Goal: Transaction & Acquisition: Purchase product/service

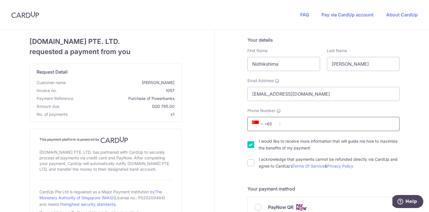
click at [289, 124] on input "Phone Number" at bounding box center [323, 124] width 152 height 14
type input "82742978"
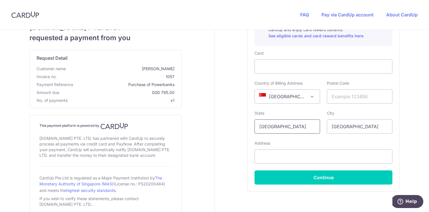
scroll to position [257, 0]
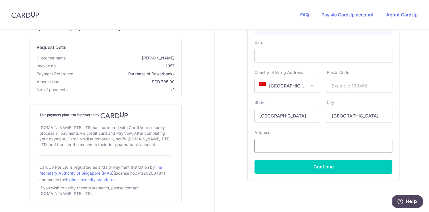
click at [277, 149] on input "text" at bounding box center [323, 146] width 138 height 14
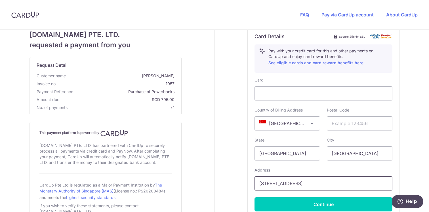
scroll to position [230, 0]
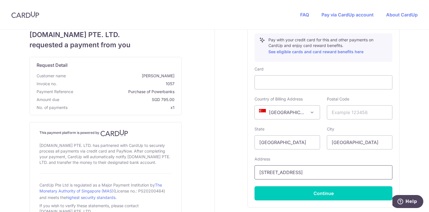
type input "30 princip Street"
click at [290, 111] on span "[GEOGRAPHIC_DATA]" at bounding box center [287, 113] width 65 height 14
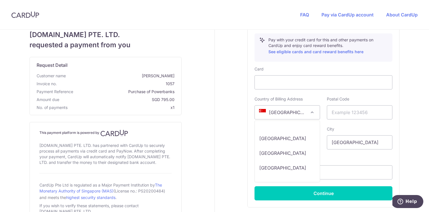
scroll to position [2998, 0]
click at [302, 112] on span "[GEOGRAPHIC_DATA]" at bounding box center [287, 113] width 65 height 14
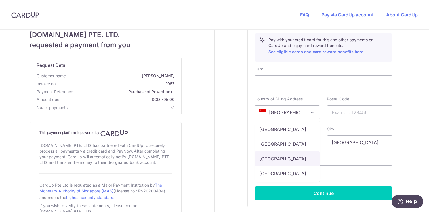
scroll to position [230, 0]
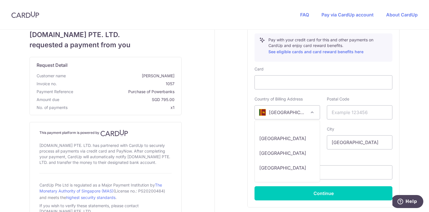
click at [291, 111] on span "[GEOGRAPHIC_DATA]" at bounding box center [287, 113] width 65 height 14
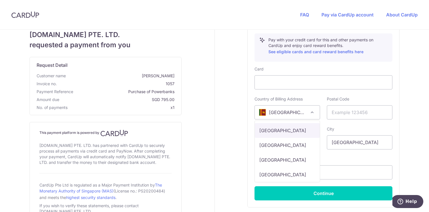
scroll to position [1134, 0]
select select "FR"
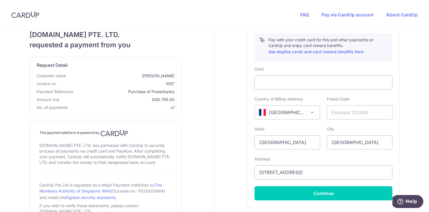
click at [250, 144] on div "Card Details Secure 256-bit SSL Pay with your credit card for this and other pa…" at bounding box center [323, 111] width 151 height 193
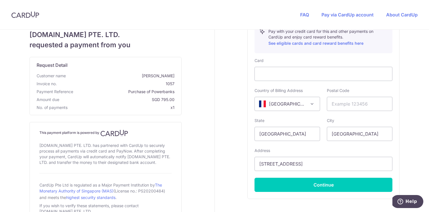
scroll to position [244, 0]
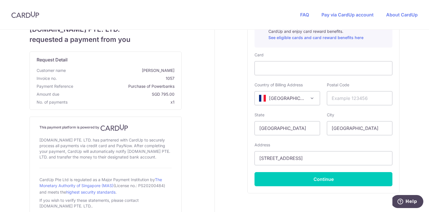
click at [420, 85] on div "Your details First Name [GEOGRAPHIC_DATA] Last Name [PERSON_NAME] Email Address…" at bounding box center [324, 14] width 218 height 456
click at [269, 159] on input "30 princip Street" at bounding box center [323, 158] width 138 height 14
click at [282, 160] on input "30 Princip Street" at bounding box center [323, 158] width 138 height 14
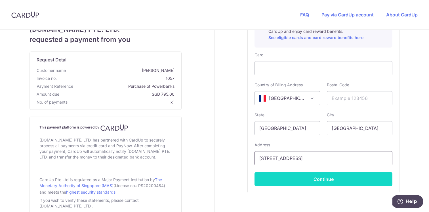
type input "30 Prinsip Street"
click at [283, 176] on button "Continue" at bounding box center [323, 179] width 138 height 14
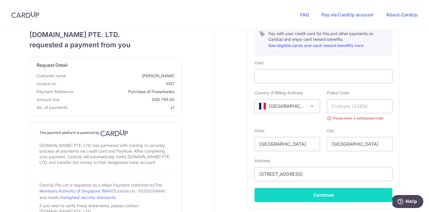
scroll to position [42, 0]
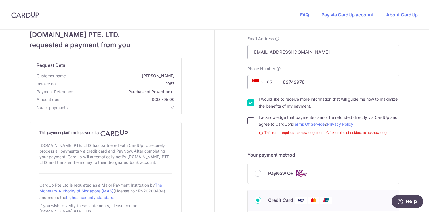
click at [249, 121] on input "I acknowledge that payments cannot be refunded directly via CardUp and agree to…" at bounding box center [250, 121] width 7 height 7
checkbox input "true"
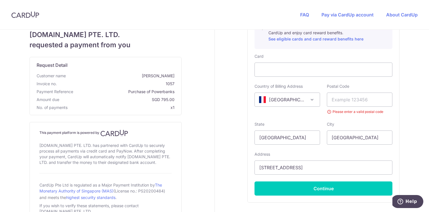
scroll to position [244, 0]
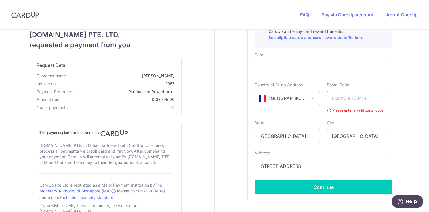
click at [343, 104] on input "text" at bounding box center [360, 98] width 66 height 14
click at [334, 102] on input "text" at bounding box center [360, 98] width 66 height 14
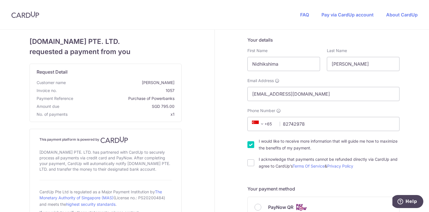
scroll to position [203, 0]
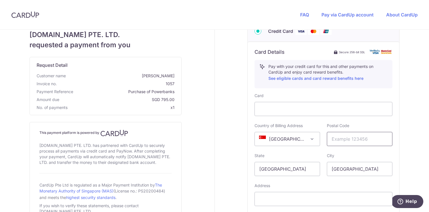
click at [334, 140] on input "text" at bounding box center [360, 139] width 66 height 14
paste input "75002"
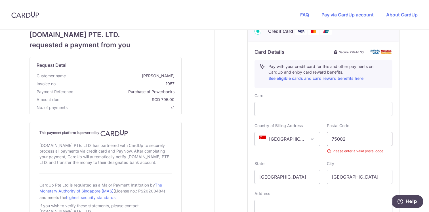
type input "75002"
click at [251, 131] on div "Country of Billing Address [GEOGRAPHIC_DATA] [GEOGRAPHIC_DATA] [GEOGRAPHIC_DATA…" at bounding box center [287, 138] width 72 height 31
click at [244, 136] on div "Your details First Name [GEOGRAPHIC_DATA] Last Name [PERSON_NAME] Email Address…" at bounding box center [324, 58] width 218 height 464
click at [301, 138] on span "[GEOGRAPHIC_DATA]" at bounding box center [287, 139] width 65 height 14
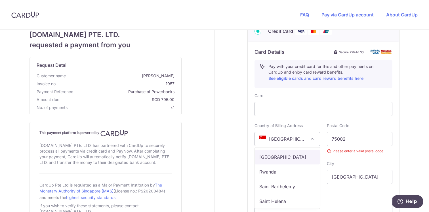
click at [235, 136] on div "Your details First Name [GEOGRAPHIC_DATA] Last Name [PERSON_NAME] Email Address…" at bounding box center [324, 58] width 218 height 464
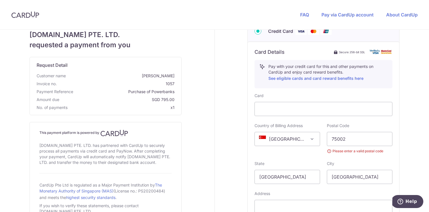
click at [300, 137] on span "[GEOGRAPHIC_DATA]" at bounding box center [287, 139] width 65 height 14
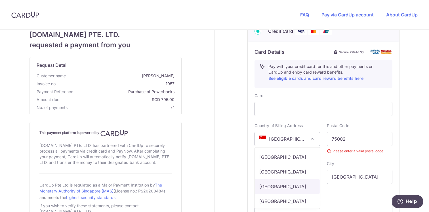
select select "FR"
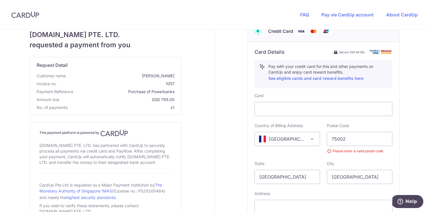
click at [221, 128] on div "Your details First Name [GEOGRAPHIC_DATA] Last Name [PERSON_NAME] Email Address…" at bounding box center [324, 58] width 218 height 464
click at [352, 140] on input "75002" at bounding box center [360, 139] width 66 height 14
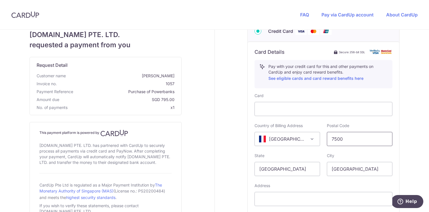
type input "75002"
click at [233, 163] on div "Your details First Name [GEOGRAPHIC_DATA] Last Name [PERSON_NAME] Email Address…" at bounding box center [324, 54] width 218 height 456
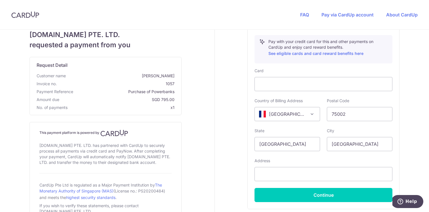
scroll to position [234, 0]
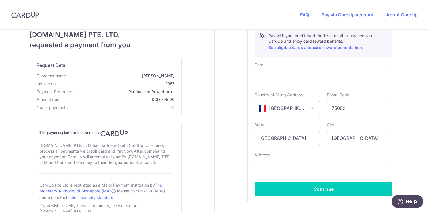
click at [266, 166] on input "text" at bounding box center [323, 168] width 138 height 14
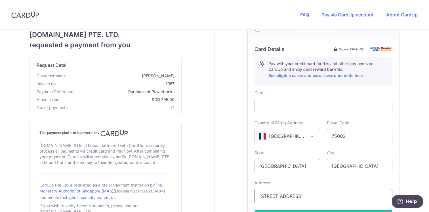
scroll to position [202, 0]
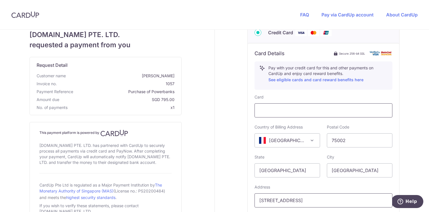
type input "[STREET_ADDRESS]"
click at [275, 106] on div at bounding box center [323, 111] width 138 height 14
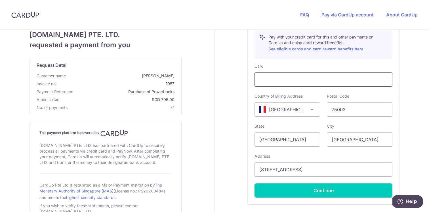
scroll to position [237, 0]
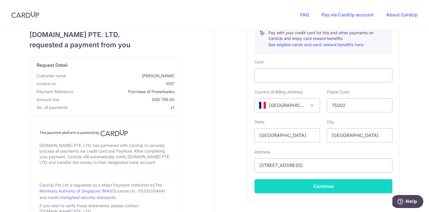
click at [334, 184] on button "Continue" at bounding box center [323, 187] width 138 height 14
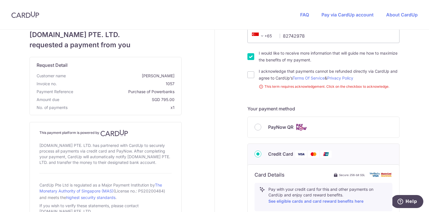
scroll to position [62, 0]
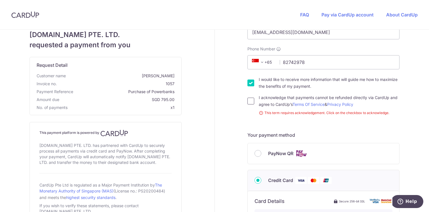
click at [249, 102] on input "I acknowledge that payments cannot be refunded directly via CardUp and agree to…" at bounding box center [250, 101] width 7 height 7
checkbox input "true"
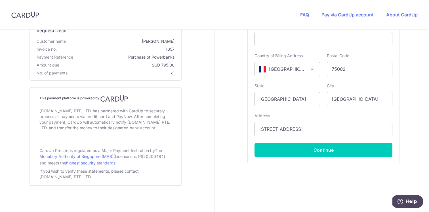
scroll to position [260, 0]
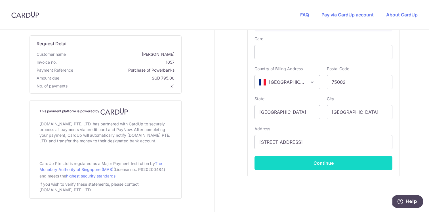
click at [294, 168] on button "Continue" at bounding box center [323, 163] width 138 height 14
type input "**** 7583"
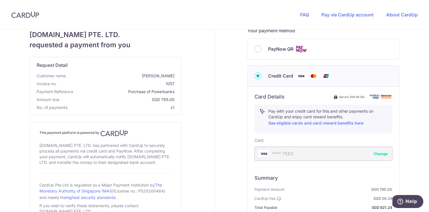
scroll to position [233, 0]
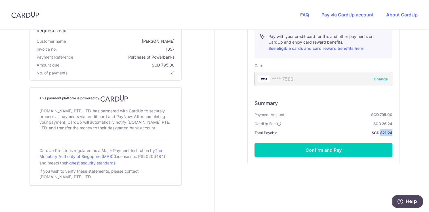
drag, startPoint x: 380, startPoint y: 133, endPoint x: 395, endPoint y: 132, distance: 15.0
click at [395, 132] on div "Card Details Secure 256-bit SSL Pay with your credit card for this and other pa…" at bounding box center [323, 88] width 151 height 153
copy strong "821.24"
click at [220, 82] on div "Your details First Name [GEOGRAPHIC_DATA] Last Name [PERSON_NAME] Email Address…" at bounding box center [324, 4] width 218 height 416
